Goal: Transaction & Acquisition: Purchase product/service

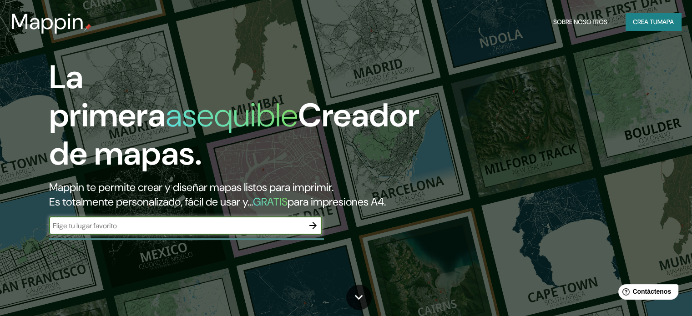
click at [188, 231] on input "text" at bounding box center [176, 226] width 255 height 10
type input "[GEOGRAPHIC_DATA]"
click at [311, 231] on icon "button" at bounding box center [313, 225] width 11 height 11
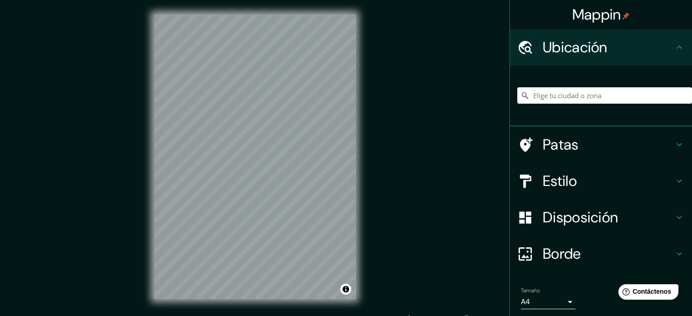
click at [674, 45] on icon at bounding box center [679, 47] width 11 height 11
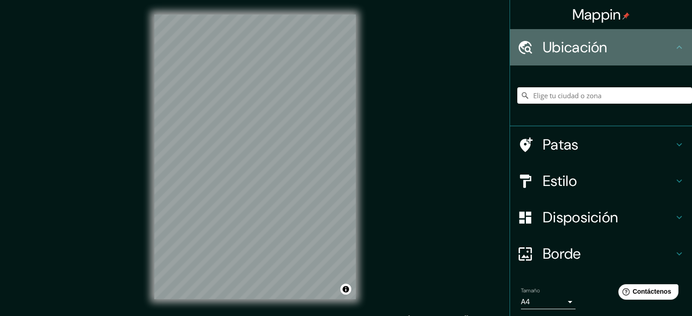
click at [548, 41] on font "Ubicación" at bounding box center [575, 47] width 65 height 19
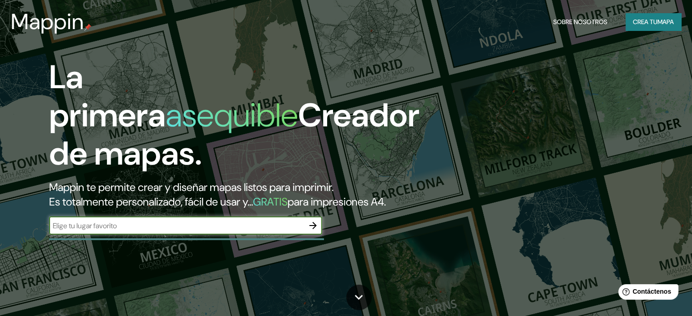
click at [651, 18] on font "Crea tu" at bounding box center [645, 22] width 25 height 8
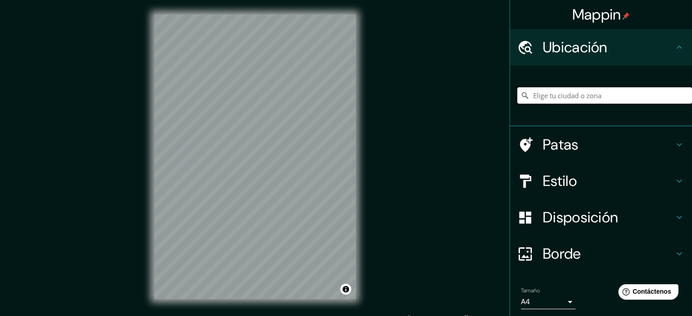
click at [606, 99] on input "Elige tu ciudad o zona" at bounding box center [605, 95] width 175 height 16
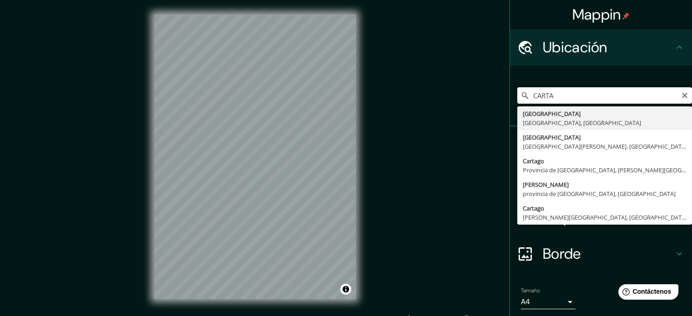
type input "[GEOGRAPHIC_DATA], [GEOGRAPHIC_DATA], [GEOGRAPHIC_DATA]"
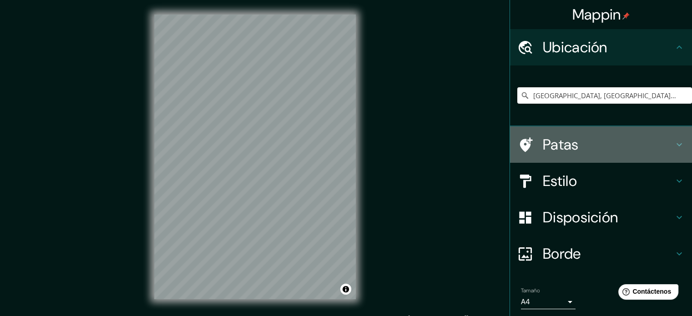
click at [621, 144] on h4 "Patas" at bounding box center [608, 145] width 131 height 18
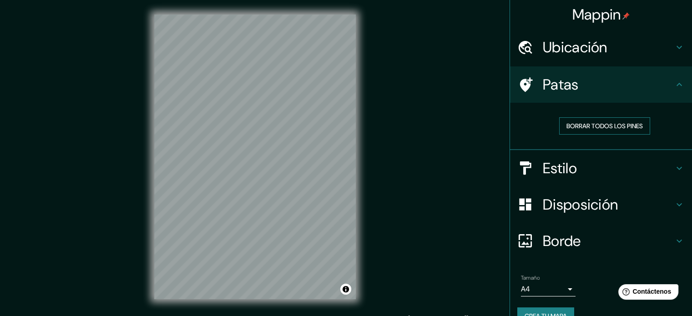
click at [611, 123] on font "Borrar todos los pines" at bounding box center [605, 126] width 76 height 8
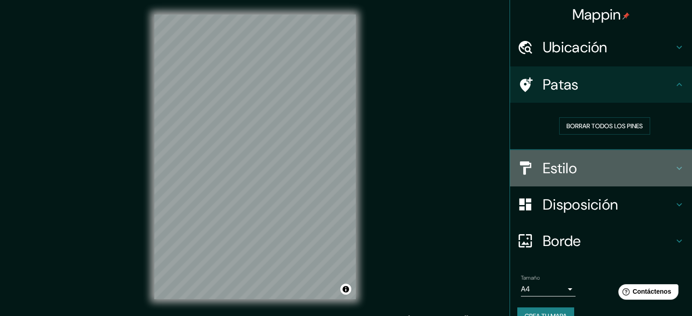
click at [618, 163] on h4 "Estilo" at bounding box center [608, 168] width 131 height 18
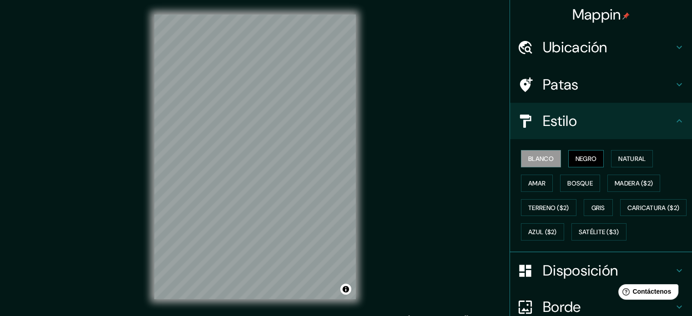
click at [586, 156] on font "Negro" at bounding box center [586, 159] width 21 height 8
click at [624, 157] on font "Natural" at bounding box center [632, 159] width 27 height 8
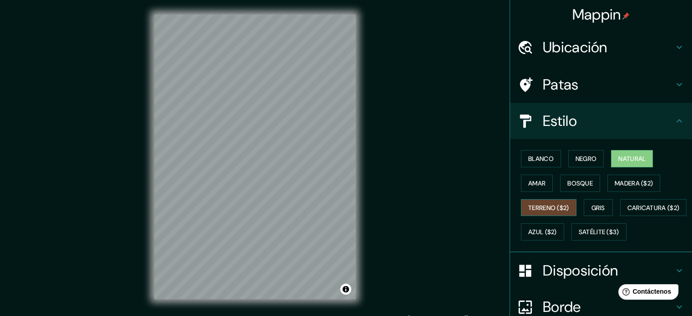
click at [546, 208] on font "Terreno ($2)" at bounding box center [548, 208] width 41 height 8
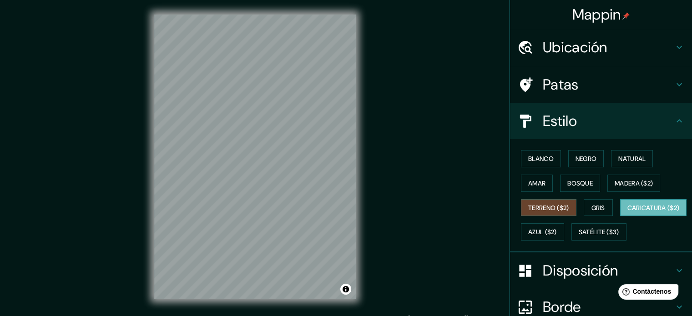
click at [628, 212] on font "Caricatura ($2)" at bounding box center [654, 208] width 52 height 8
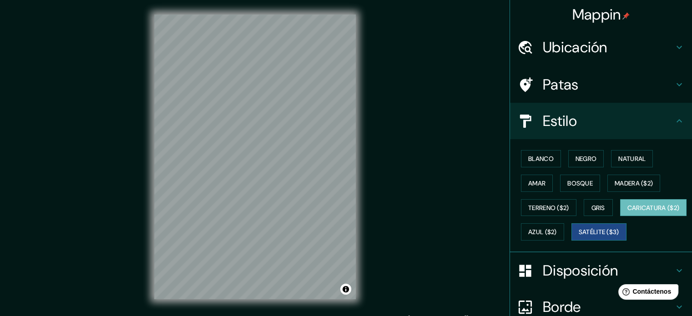
click at [579, 237] on font "Satélite ($3)" at bounding box center [599, 232] width 41 height 8
click at [628, 212] on font "Caricatura ($2)" at bounding box center [654, 208] width 52 height 8
click at [557, 228] on font "Azul ($2)" at bounding box center [542, 232] width 29 height 8
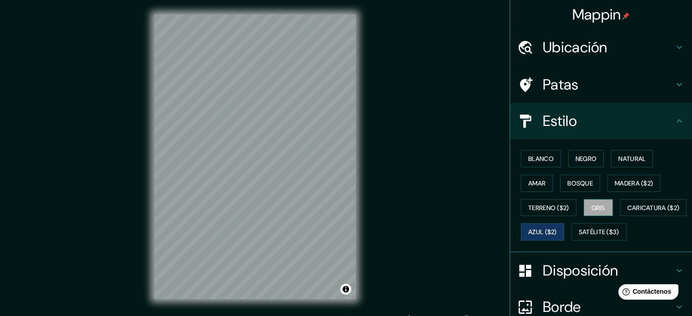
click at [597, 206] on font "Gris" at bounding box center [599, 208] width 14 height 8
click at [541, 204] on font "Terreno ($2)" at bounding box center [548, 208] width 41 height 8
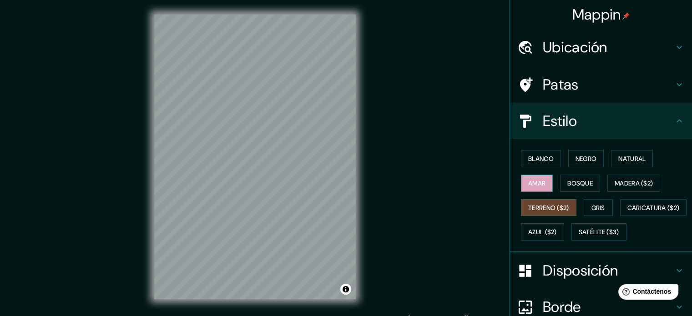
click at [530, 178] on font "Amar" at bounding box center [536, 184] width 17 height 12
click at [585, 183] on font "Bosque" at bounding box center [580, 183] width 25 height 8
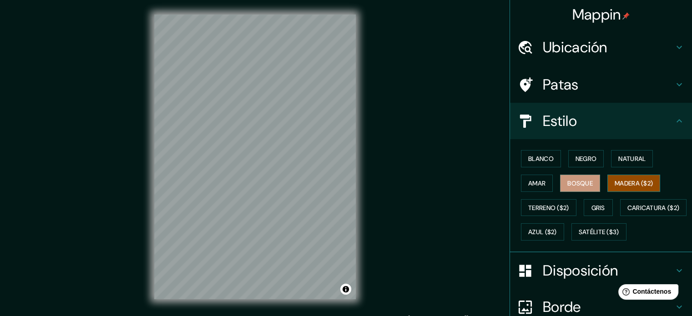
click at [620, 183] on font "Madera ($2)" at bounding box center [634, 183] width 38 height 8
click at [622, 156] on font "Natural" at bounding box center [632, 159] width 27 height 8
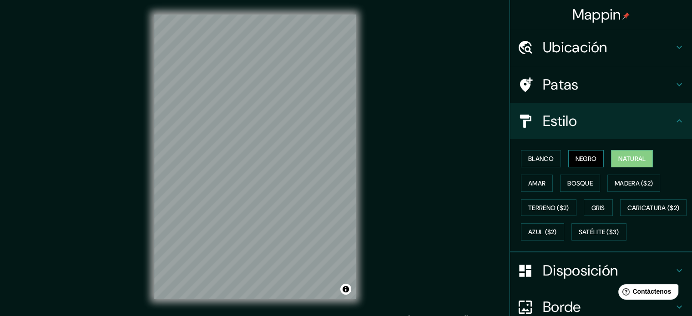
drag, startPoint x: 586, startPoint y: 160, endPoint x: 581, endPoint y: 161, distance: 5.0
click at [585, 161] on font "Negro" at bounding box center [586, 159] width 21 height 8
click at [533, 155] on font "Blanco" at bounding box center [540, 159] width 25 height 8
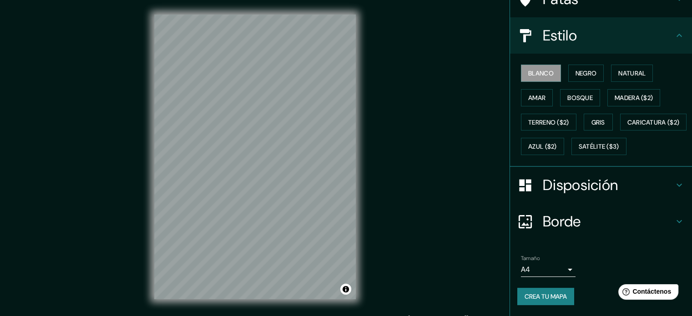
scroll to position [107, 0]
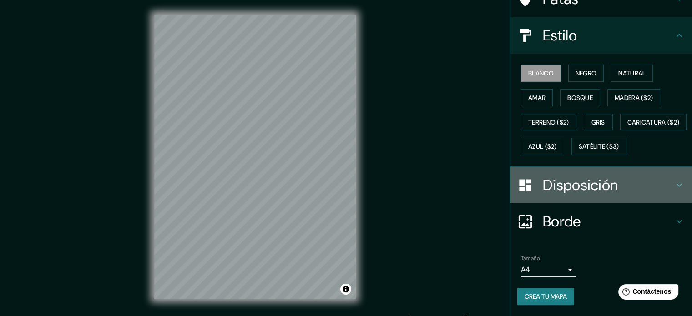
click at [665, 182] on h4 "Disposición" at bounding box center [608, 185] width 131 height 18
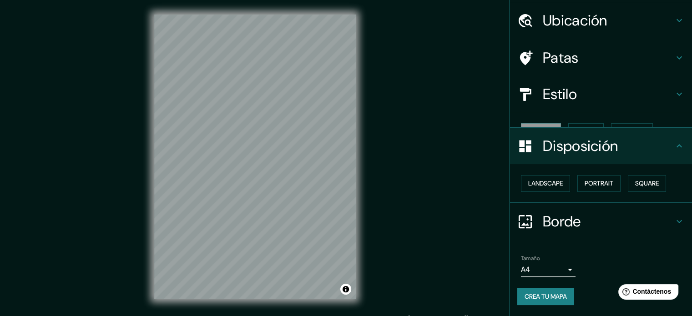
scroll to position [11, 0]
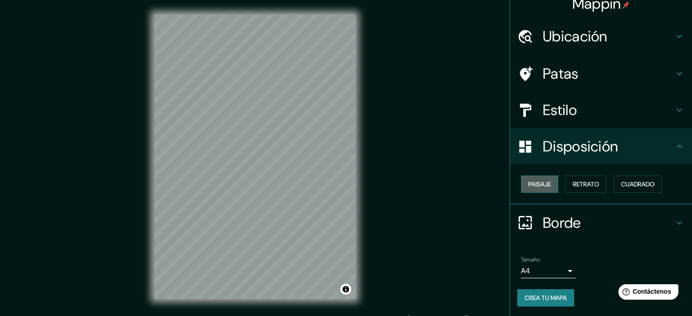
click at [539, 183] on font "Paisaje" at bounding box center [539, 184] width 23 height 8
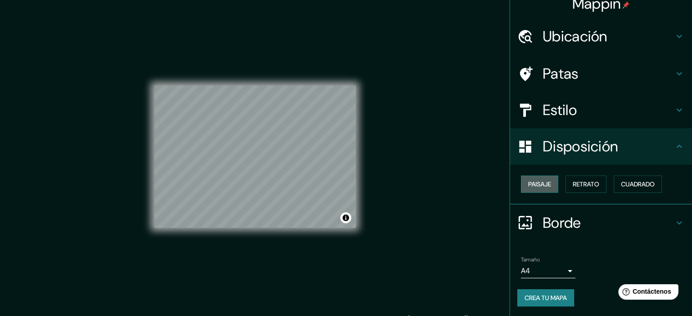
click at [539, 183] on font "Paisaje" at bounding box center [539, 184] width 23 height 8
click at [575, 179] on font "Retrato" at bounding box center [586, 184] width 26 height 12
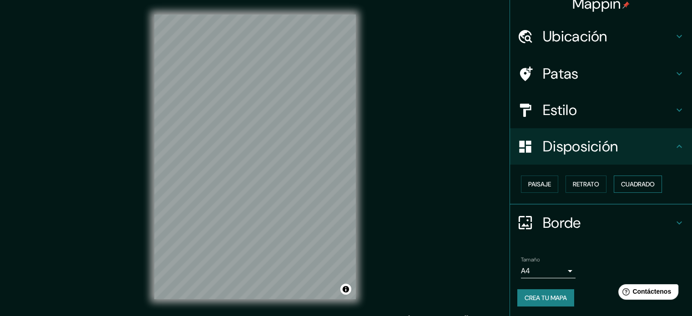
click at [626, 181] on font "Cuadrado" at bounding box center [638, 184] width 34 height 8
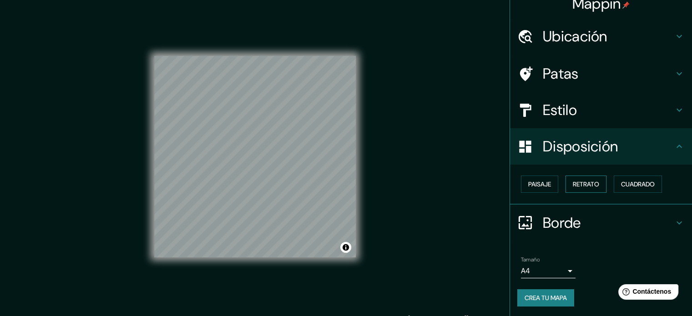
click at [587, 183] on font "Retrato" at bounding box center [586, 184] width 26 height 8
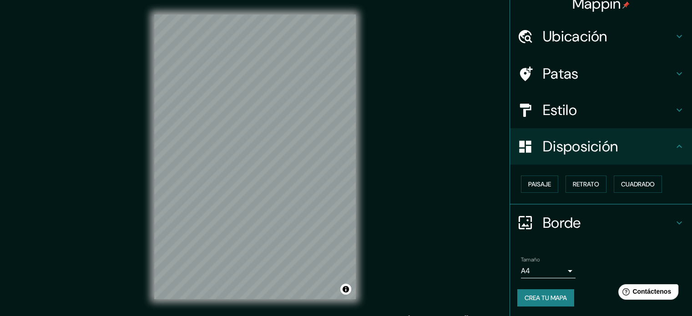
click at [660, 220] on h4 "Borde" at bounding box center [608, 223] width 131 height 18
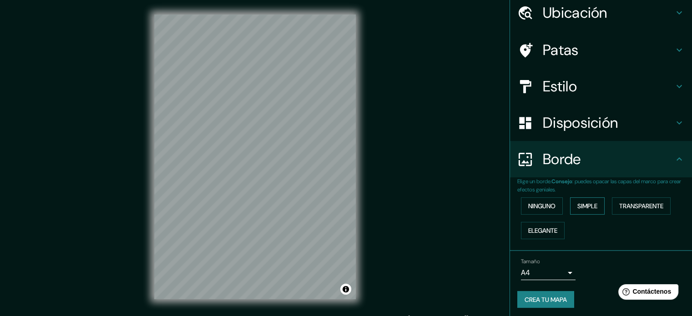
scroll to position [36, 0]
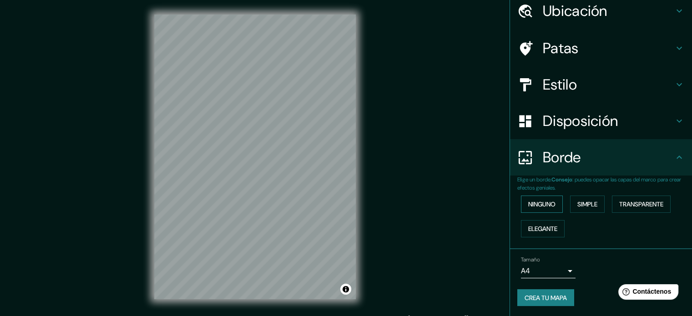
click at [543, 205] on font "Ninguno" at bounding box center [541, 204] width 27 height 8
click at [542, 223] on font "Elegante" at bounding box center [542, 229] width 29 height 12
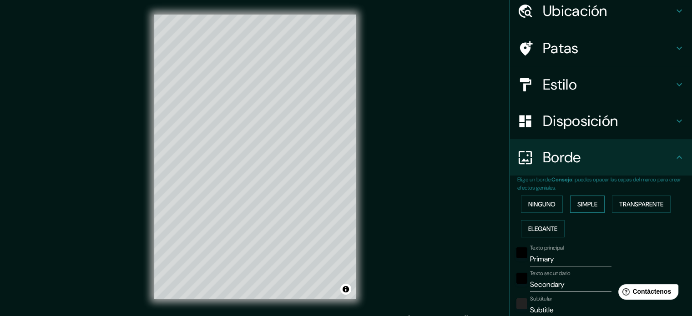
click at [578, 203] on font "Simple" at bounding box center [588, 204] width 20 height 8
click at [619, 205] on font "Transparente" at bounding box center [641, 204] width 44 height 8
click at [543, 204] on font "Ninguno" at bounding box center [541, 204] width 27 height 8
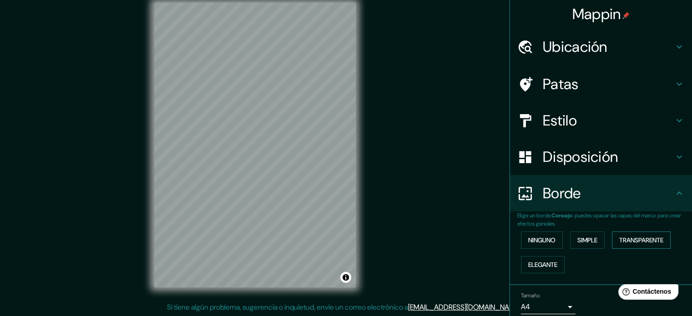
scroll to position [0, 0]
click at [588, 80] on h4 "Patas" at bounding box center [608, 85] width 131 height 18
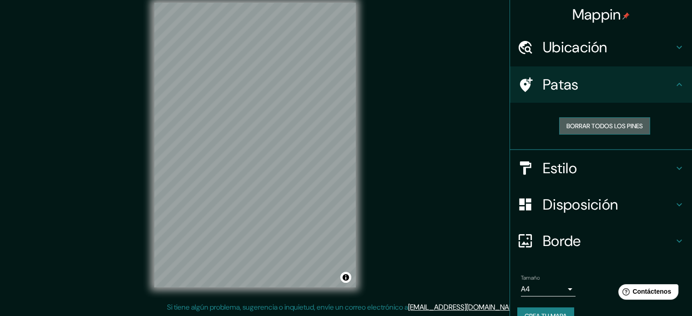
click at [604, 125] on font "Borrar todos los pines" at bounding box center [605, 126] width 76 height 8
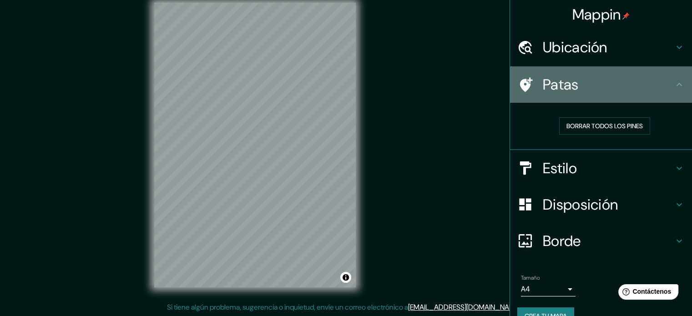
click at [524, 83] on icon at bounding box center [526, 85] width 16 height 16
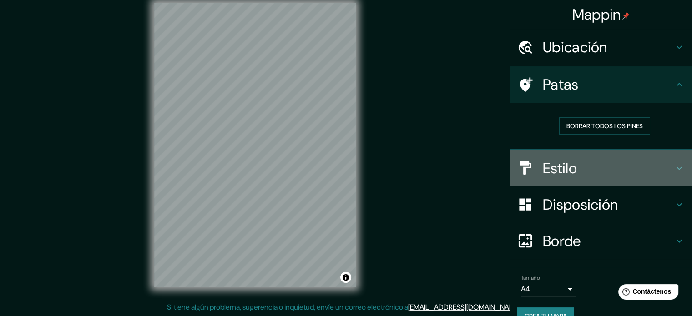
click at [569, 164] on font "Estilo" at bounding box center [560, 168] width 34 height 19
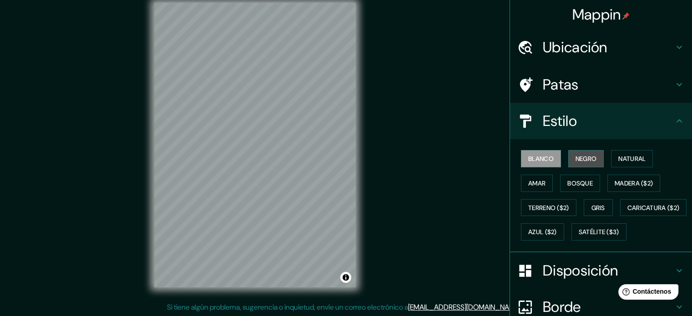
click at [585, 158] on font "Negro" at bounding box center [586, 159] width 21 height 8
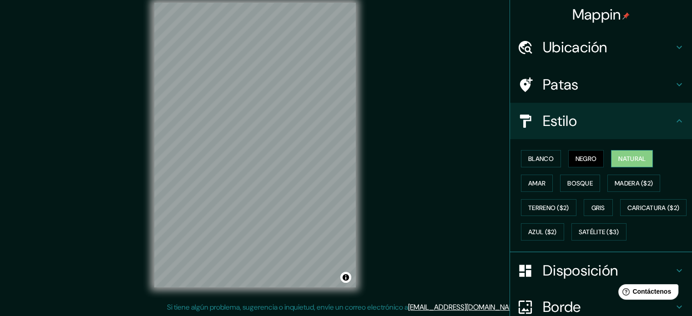
click at [621, 150] on button "Natural" at bounding box center [632, 158] width 42 height 17
click at [574, 183] on font "Bosque" at bounding box center [580, 183] width 25 height 8
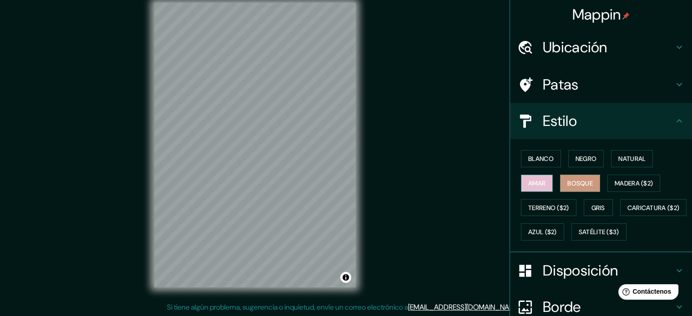
click at [528, 187] on font "Amar" at bounding box center [536, 183] width 17 height 8
click at [621, 183] on font "Madera ($2)" at bounding box center [634, 183] width 38 height 8
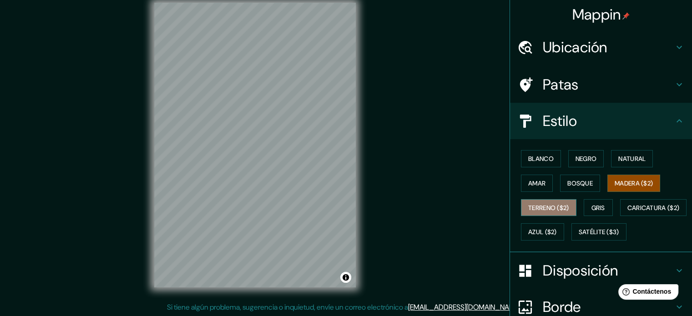
click at [548, 206] on font "Terreno ($2)" at bounding box center [548, 208] width 41 height 8
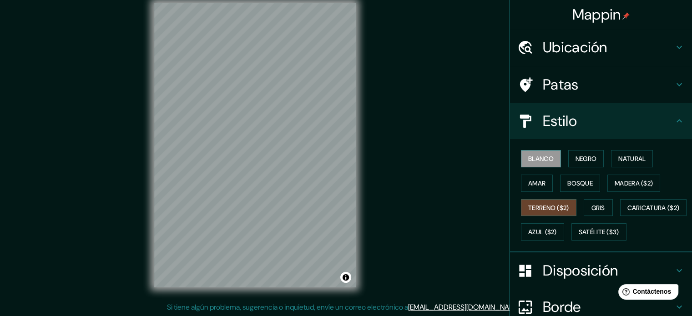
click at [530, 162] on font "Blanco" at bounding box center [540, 159] width 25 height 8
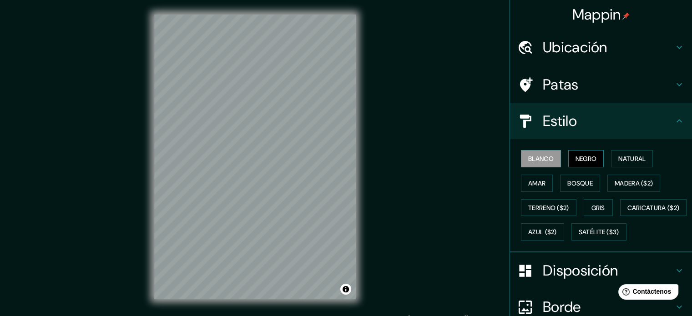
click at [576, 158] on font "Negro" at bounding box center [586, 159] width 21 height 8
click at [621, 159] on font "Natural" at bounding box center [632, 159] width 27 height 8
click at [580, 92] on h4 "Patas" at bounding box center [608, 85] width 131 height 18
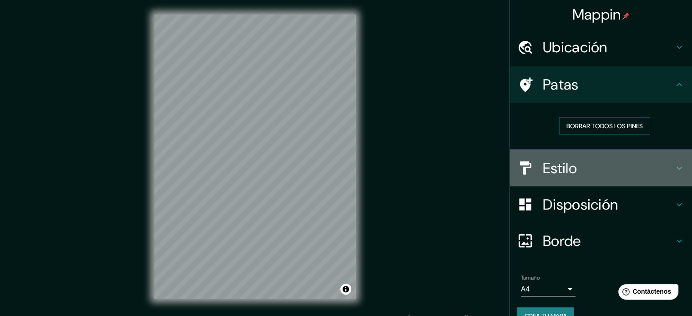
click at [543, 162] on font "Estilo" at bounding box center [560, 168] width 34 height 19
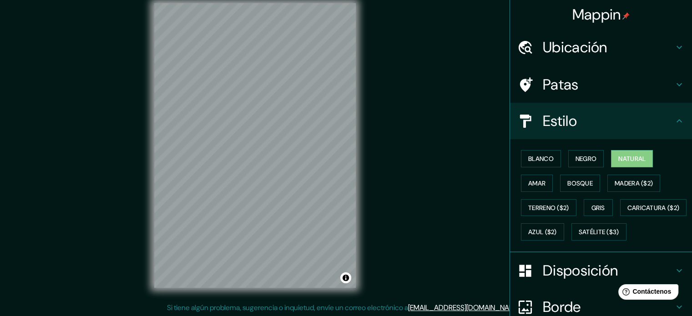
scroll to position [12, 0]
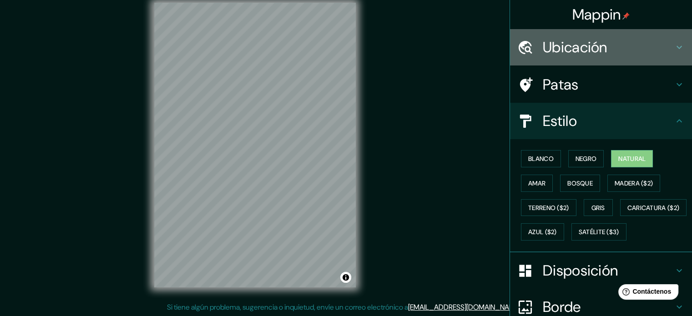
click at [575, 41] on font "Ubicación" at bounding box center [575, 47] width 65 height 19
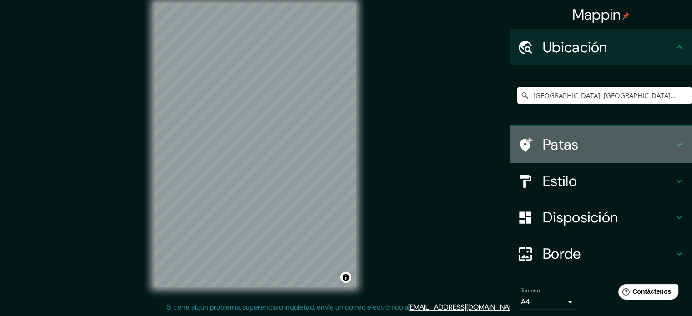
click at [597, 148] on h4 "Patas" at bounding box center [608, 145] width 131 height 18
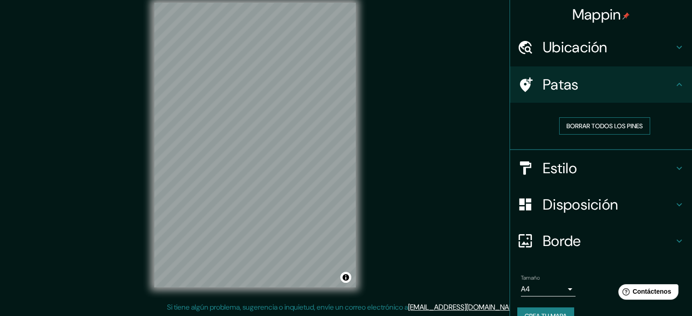
click at [608, 127] on font "Borrar todos los pines" at bounding box center [605, 126] width 76 height 8
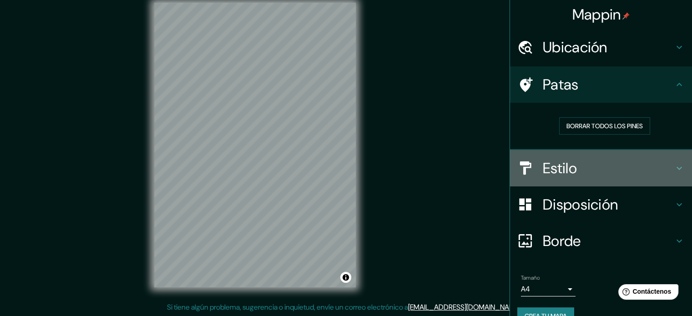
click at [596, 162] on h4 "Estilo" at bounding box center [608, 168] width 131 height 18
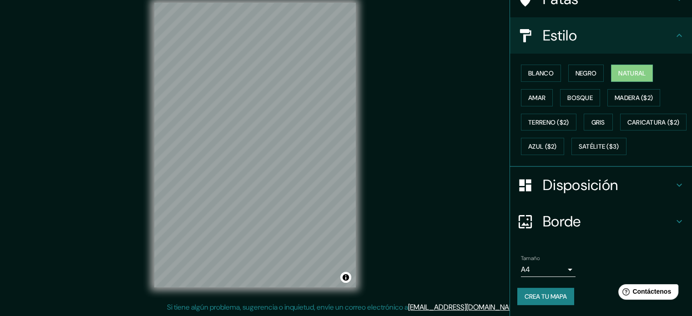
scroll to position [107, 0]
click at [579, 145] on font "Satélite ($3)" at bounding box center [599, 147] width 41 height 8
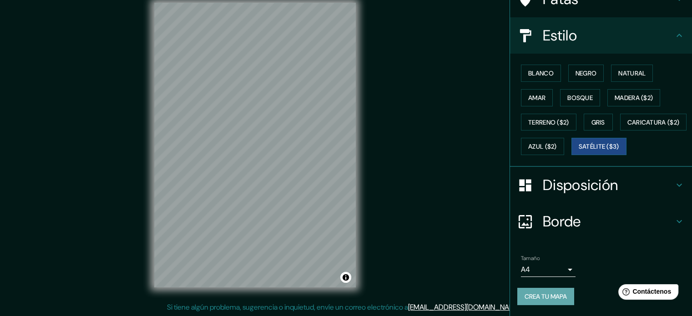
click at [553, 296] on font "Crea tu mapa" at bounding box center [546, 297] width 42 height 8
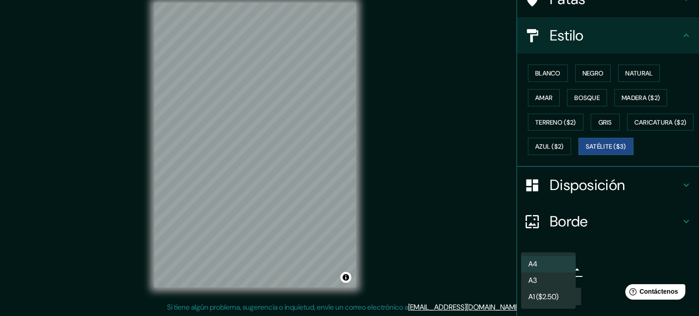
click at [559, 264] on body "Mappin Ubicación [GEOGRAPHIC_DATA], [GEOGRAPHIC_DATA], [GEOGRAPHIC_DATA] Patas …" at bounding box center [349, 146] width 699 height 316
click at [597, 260] on div at bounding box center [349, 158] width 699 height 316
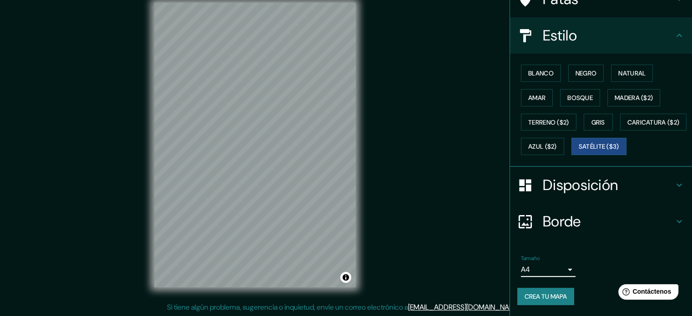
click at [552, 298] on font "Crea tu mapa" at bounding box center [546, 297] width 42 height 8
click at [550, 297] on div "Crea tu mapa" at bounding box center [602, 296] width 168 height 17
